Goal: Check status: Check status

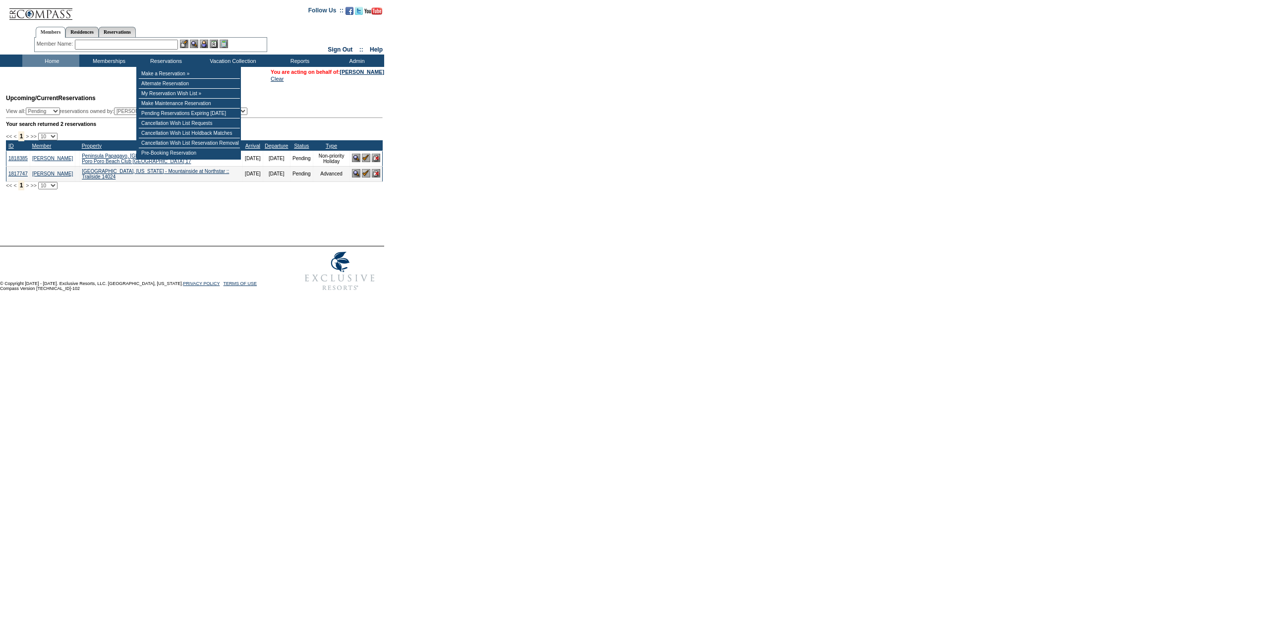
click at [139, 45] on input "text" at bounding box center [126, 45] width 103 height 10
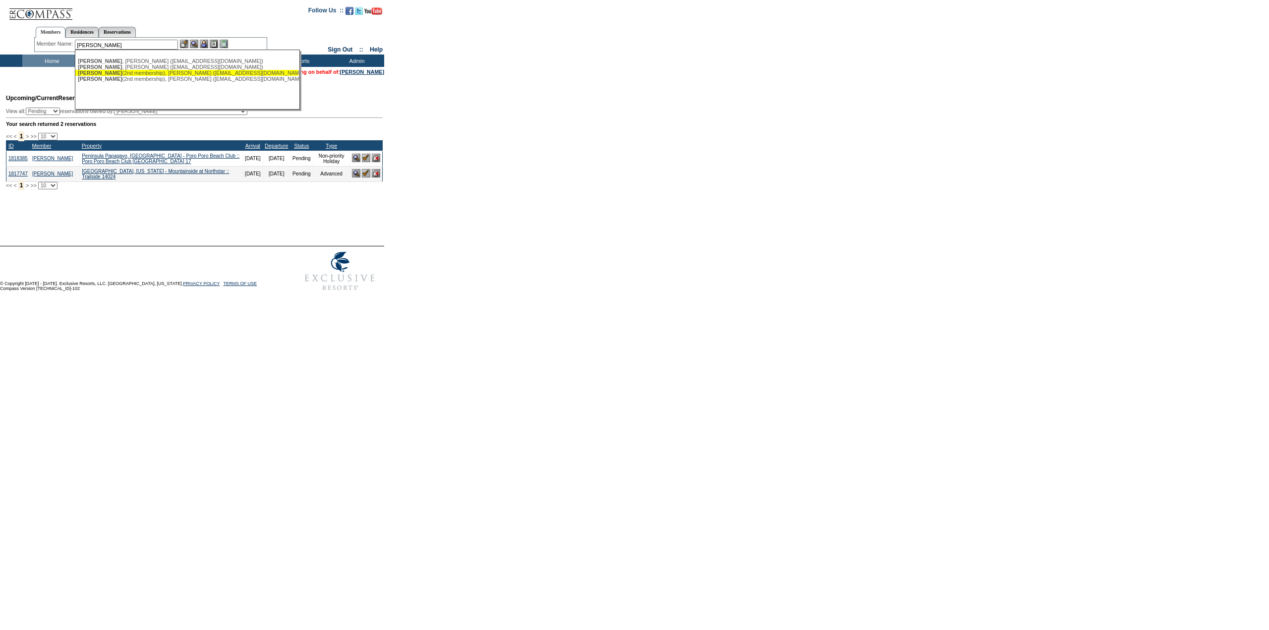
click at [157, 73] on div "[PERSON_NAME] (2nd membership), [PERSON_NAME] ([EMAIL_ADDRESS][DOMAIN_NAME])" at bounding box center [187, 73] width 218 height 6
type input "[PERSON_NAME] (2nd membership), [PERSON_NAME] ([EMAIL_ADDRESS][DOMAIN_NAME])"
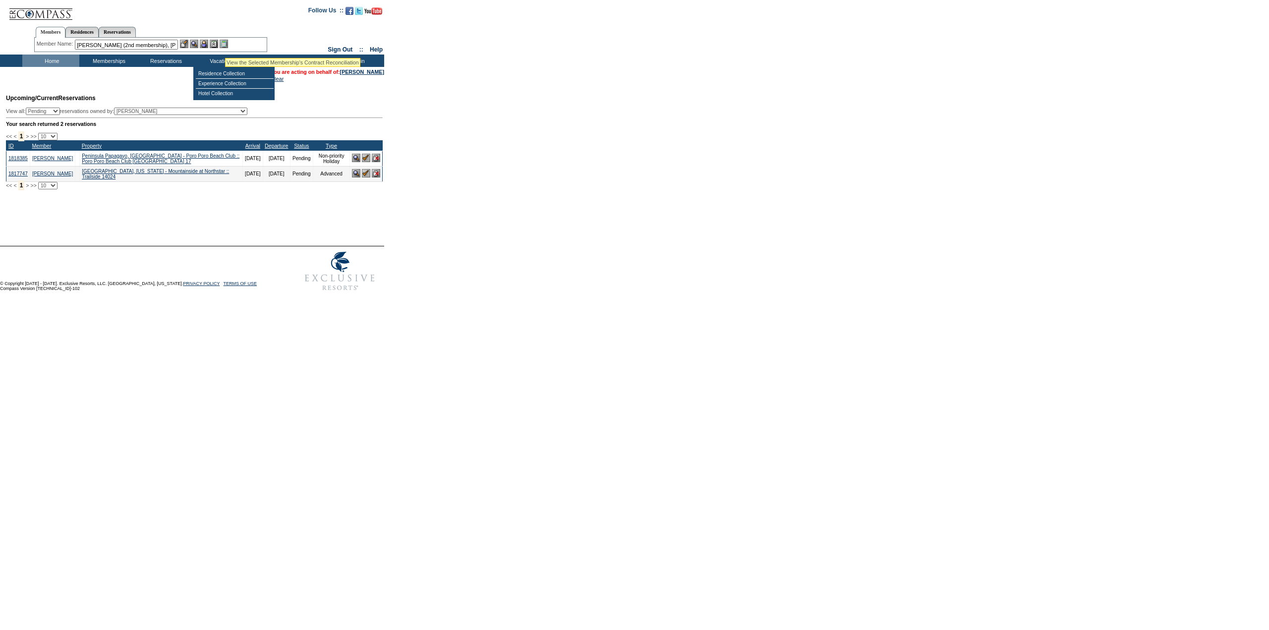
click at [225, 45] on img at bounding box center [224, 44] width 8 height 8
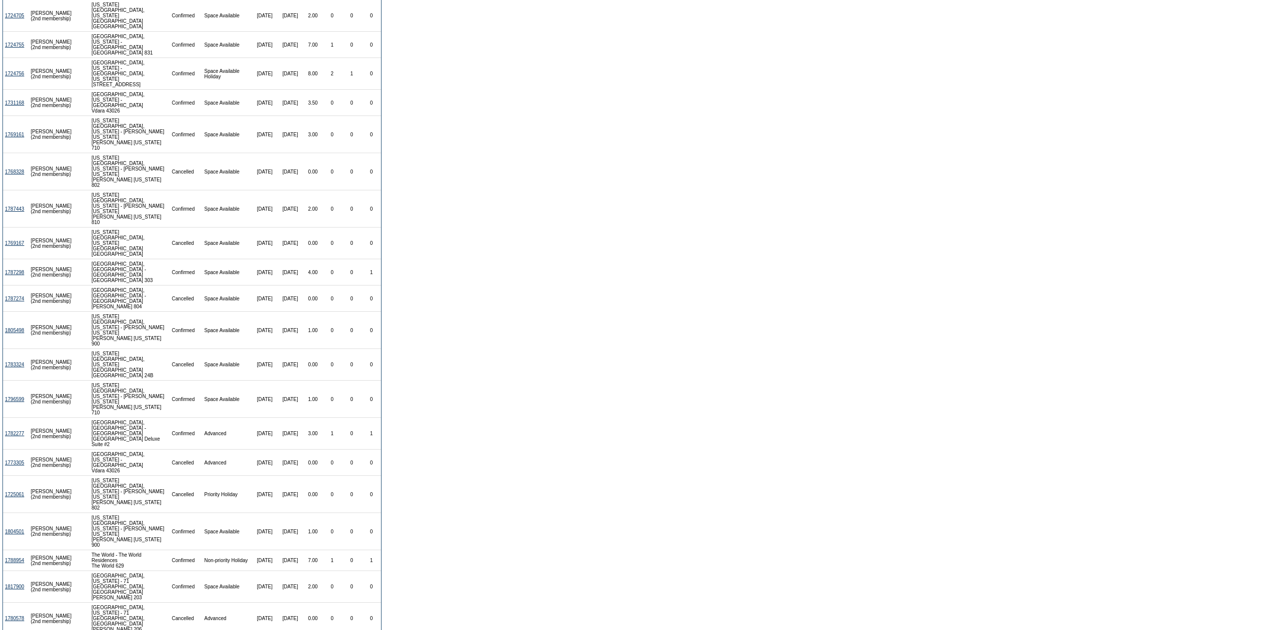
scroll to position [186, 0]
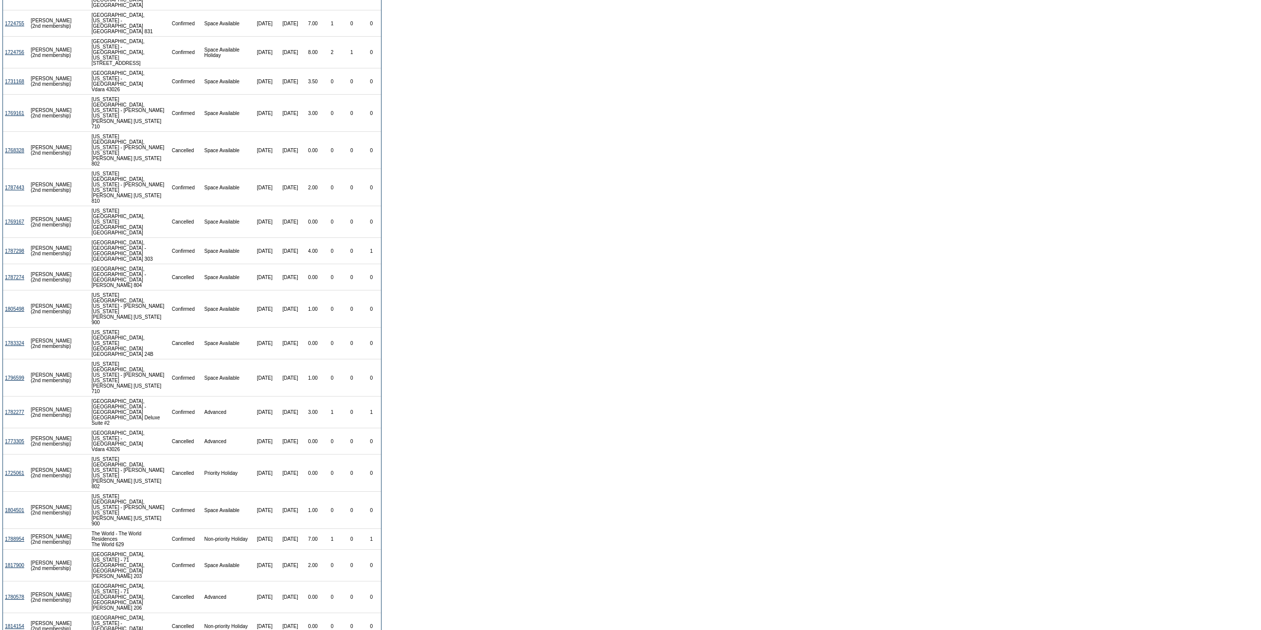
drag, startPoint x: 354, startPoint y: 546, endPoint x: 291, endPoint y: 552, distance: 62.8
copy tr "46.50 2 1"
click at [13, 536] on link "1788954" at bounding box center [14, 538] width 19 height 5
